Goal: Task Accomplishment & Management: Use online tool/utility

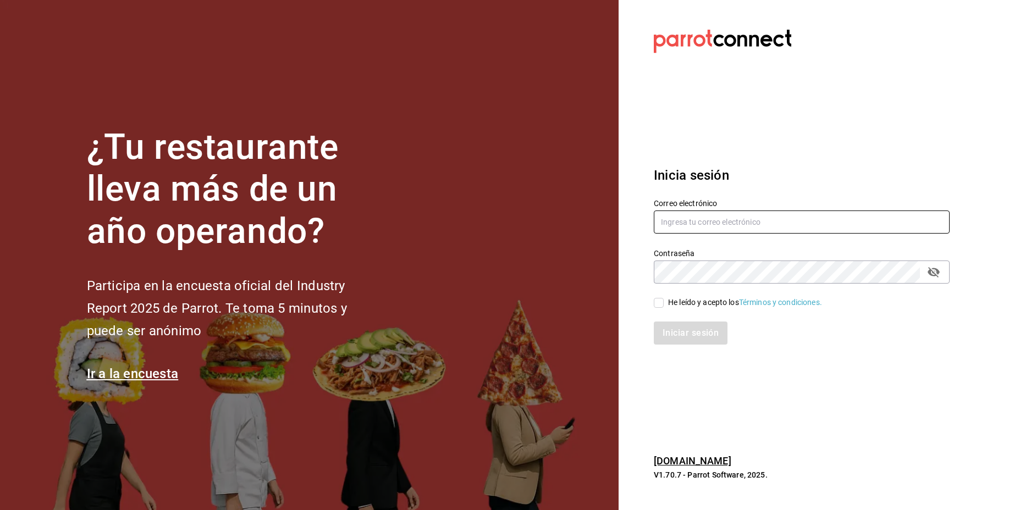
click at [714, 211] on input "text" at bounding box center [802, 222] width 296 height 23
paste input "[EMAIL_ADDRESS][DOMAIN_NAME]"
type input "[EMAIL_ADDRESS][DOMAIN_NAME]"
click at [662, 299] on input "He leído y acepto los Términos y condiciones." at bounding box center [659, 303] width 10 height 10
checkbox input "true"
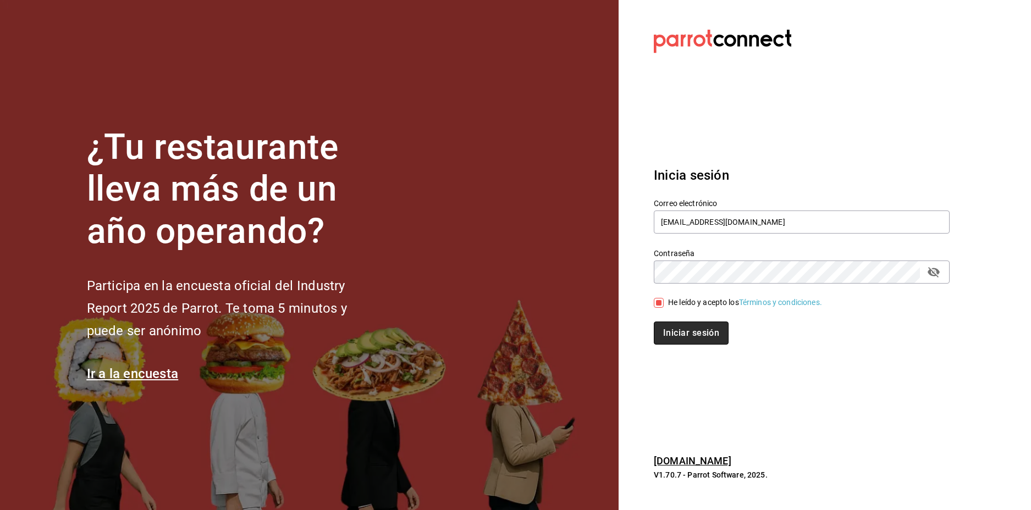
click at [687, 334] on button "Iniciar sesión" at bounding box center [691, 333] width 75 height 23
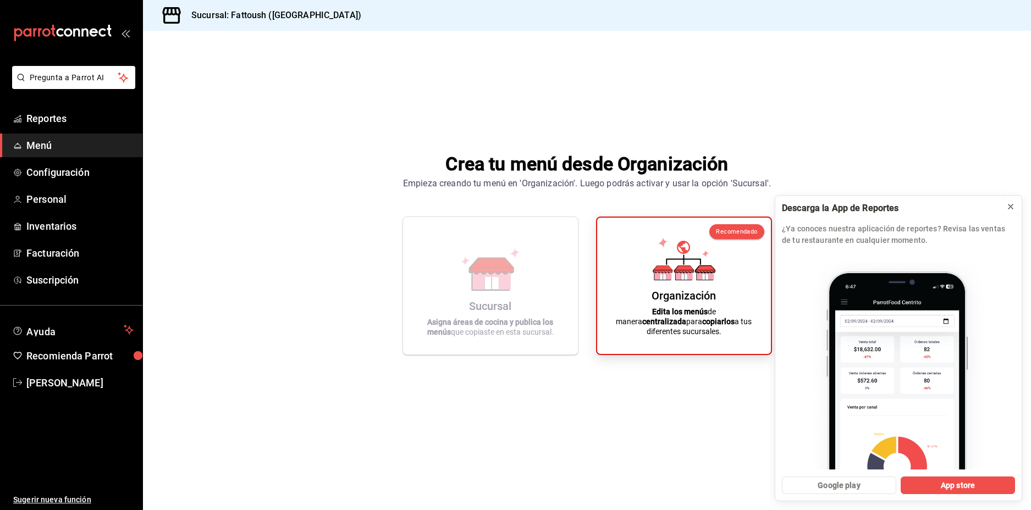
click at [1017, 207] on button at bounding box center [1011, 207] width 18 height 18
